Goal: Download file/media

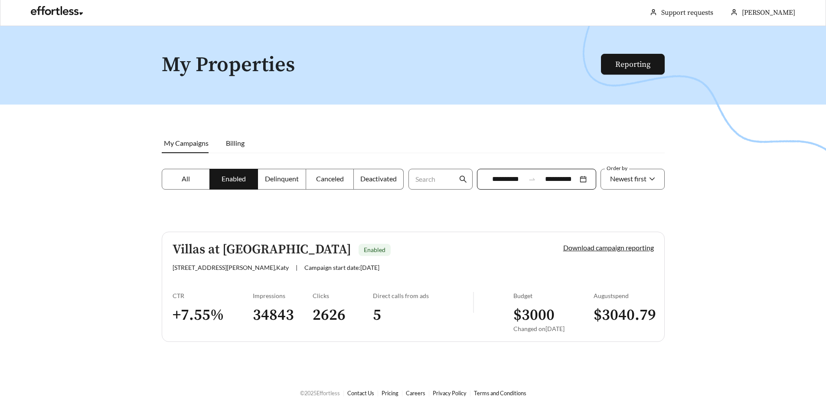
scroll to position [28, 0]
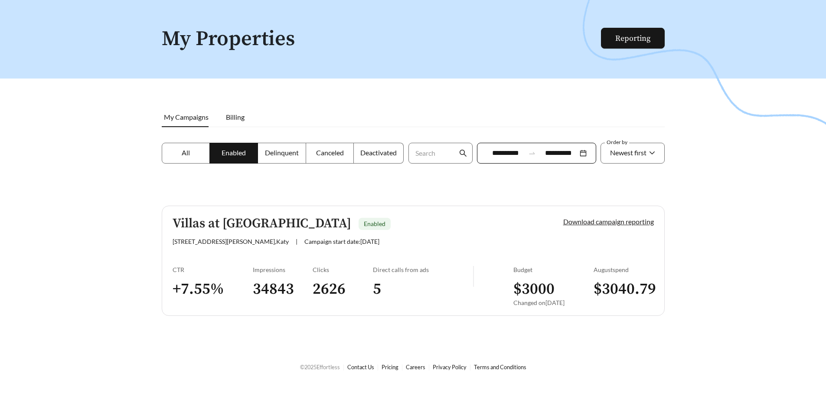
click at [584, 219] on link "Download campaign reporting" at bounding box center [608, 221] width 91 height 8
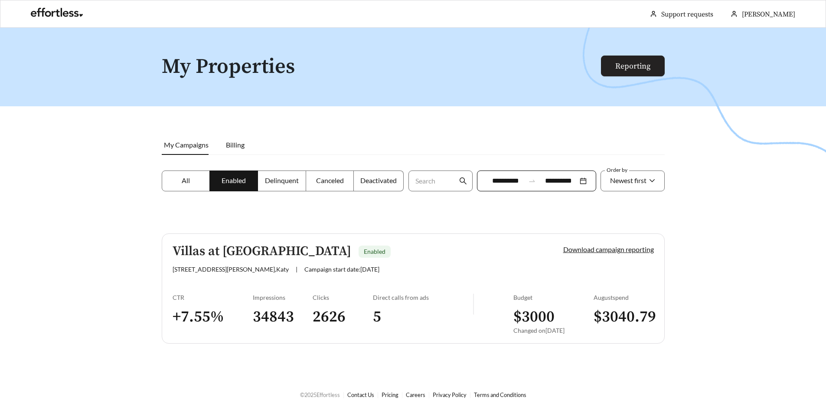
click at [649, 63] on link "Reporting" at bounding box center [632, 66] width 35 height 10
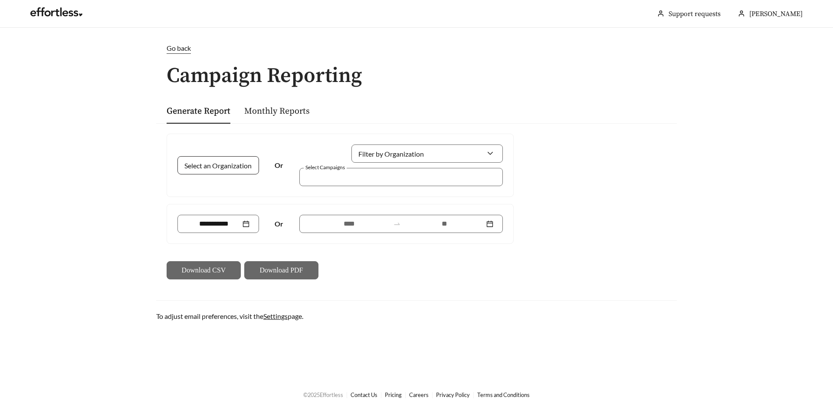
click at [240, 168] on input "Select an Organization" at bounding box center [215, 165] width 56 height 17
click at [229, 184] on span "Rangewater Real Estate" at bounding box center [222, 184] width 71 height 8
click at [363, 169] on div at bounding box center [400, 177] width 203 height 18
click at [281, 111] on link "Monthly Reports" at bounding box center [276, 111] width 65 height 11
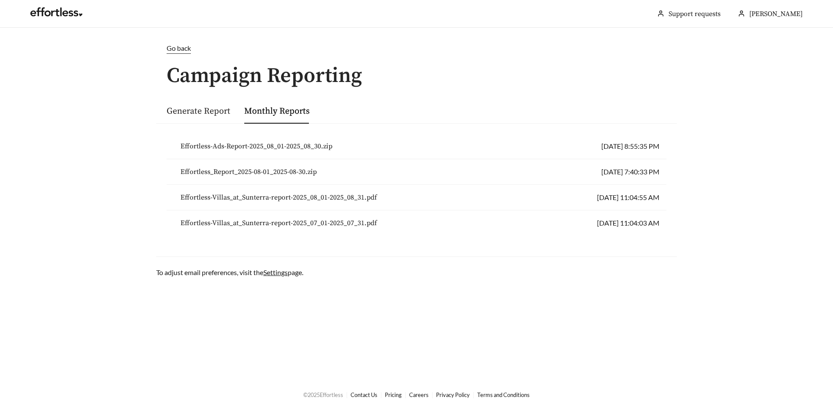
click at [186, 115] on link "Generate Report" at bounding box center [199, 111] width 64 height 11
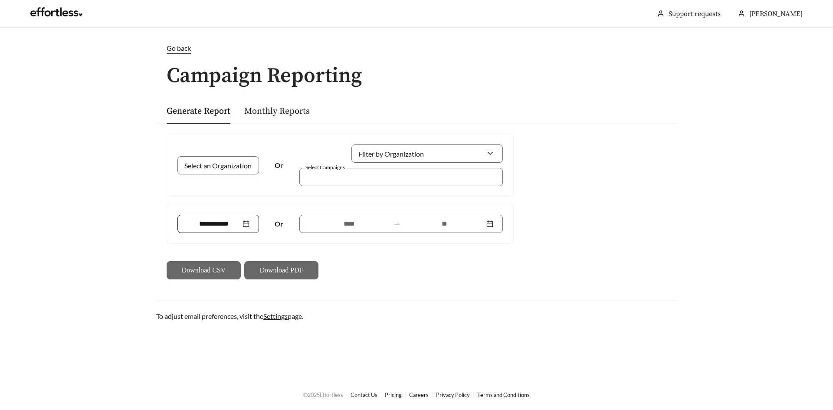
click at [251, 223] on div at bounding box center [218, 224] width 82 height 18
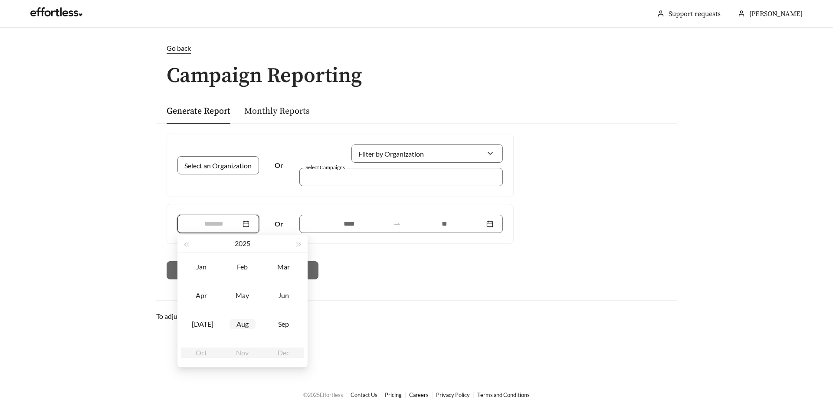
click at [247, 329] on td "Aug" at bounding box center [242, 324] width 41 height 29
type input "*******"
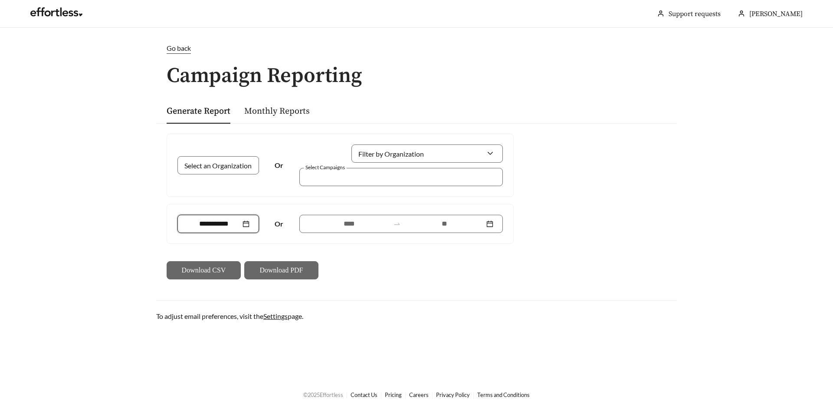
click at [245, 226] on div at bounding box center [218, 224] width 62 height 10
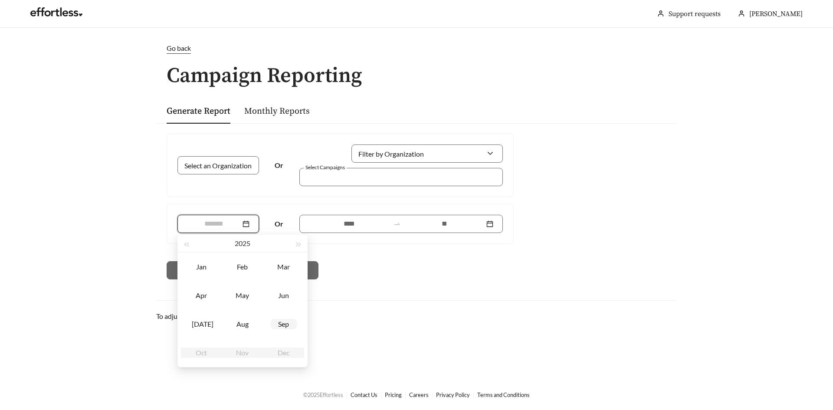
click at [291, 327] on div "Sep" at bounding box center [284, 324] width 26 height 10
type input "*******"
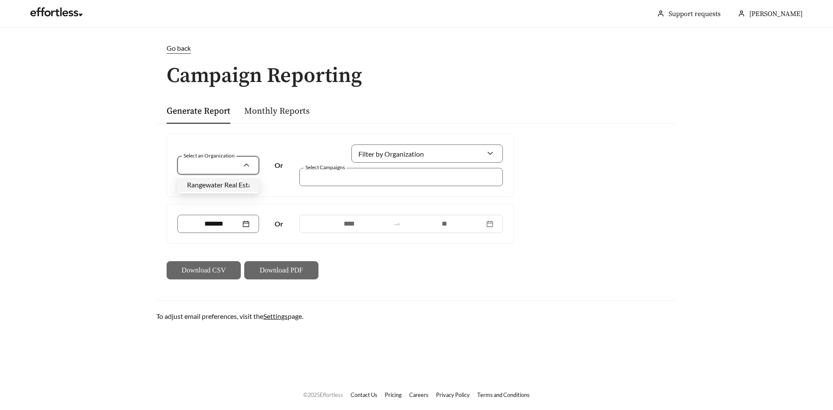
click at [238, 169] on input "Select an Organization" at bounding box center [215, 165] width 56 height 17
click at [232, 188] on span "Rangewater Real Estate" at bounding box center [222, 184] width 71 height 8
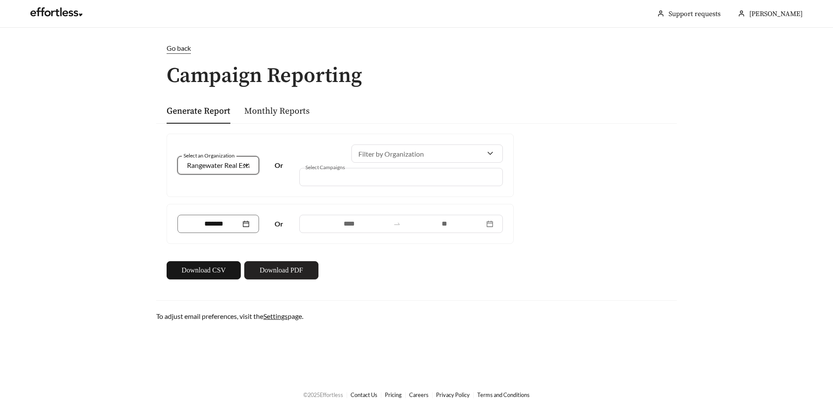
click at [286, 269] on span "Download PDF" at bounding box center [280, 270] width 43 height 10
